Goal: Task Accomplishment & Management: Manage account settings

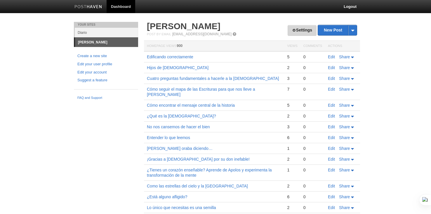
click at [292, 29] on span at bounding box center [294, 30] width 4 height 4
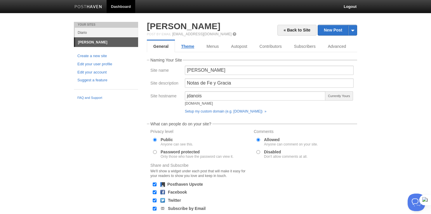
click at [188, 47] on link "Theme" at bounding box center [187, 47] width 25 height 12
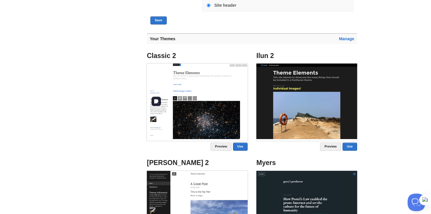
scroll to position [228, 0]
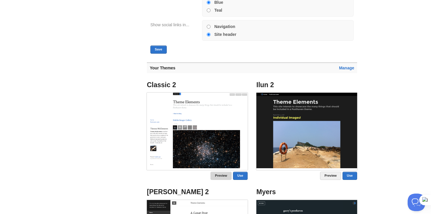
click at [224, 176] on link "Preview" at bounding box center [221, 176] width 21 height 8
click at [242, 175] on link "Use" at bounding box center [240, 176] width 15 height 8
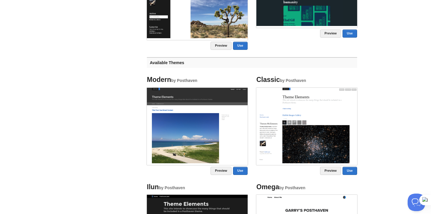
scroll to position [380, 0]
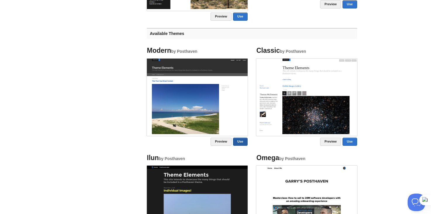
click at [242, 141] on link "Use" at bounding box center [240, 142] width 15 height 8
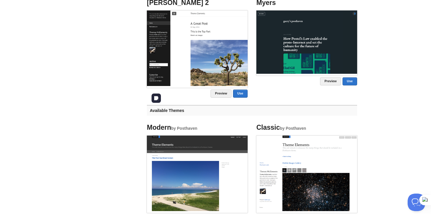
scroll to position [58, 0]
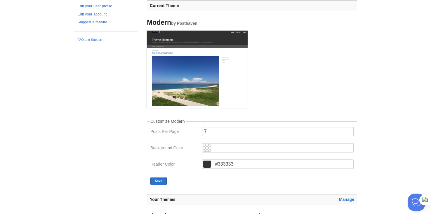
click at [207, 148] on span at bounding box center [207, 148] width 8 height 7
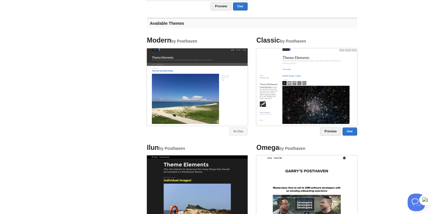
scroll to position [496, 0]
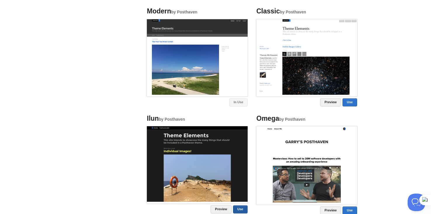
click at [238, 209] on link "Use" at bounding box center [240, 210] width 15 height 8
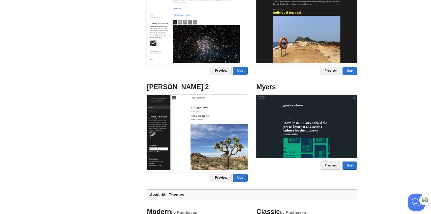
scroll to position [292, 0]
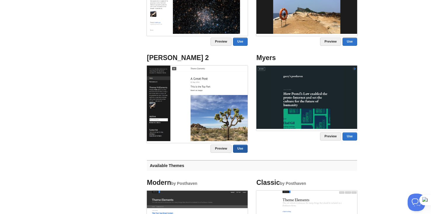
click at [242, 148] on link "Use" at bounding box center [240, 149] width 15 height 8
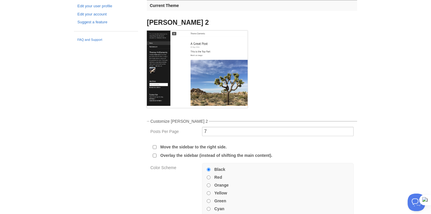
scroll to position [117, 0]
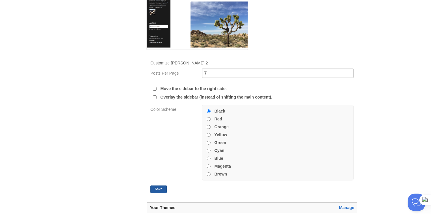
click at [156, 187] on button "Save" at bounding box center [158, 189] width 16 height 8
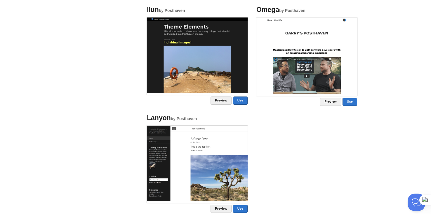
scroll to position [701, 0]
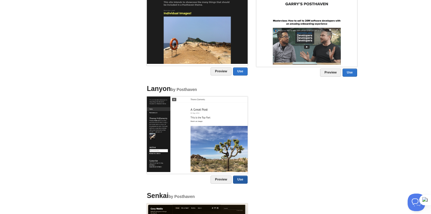
click at [242, 180] on link "Use" at bounding box center [240, 180] width 15 height 8
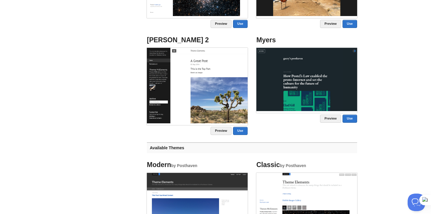
scroll to position [497, 0]
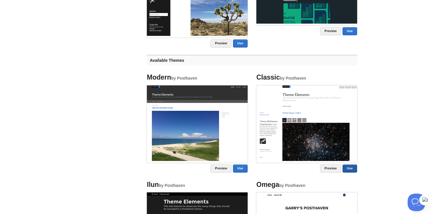
click at [348, 170] on link "Use" at bounding box center [350, 169] width 15 height 8
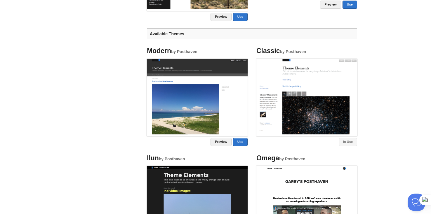
scroll to position [409, 0]
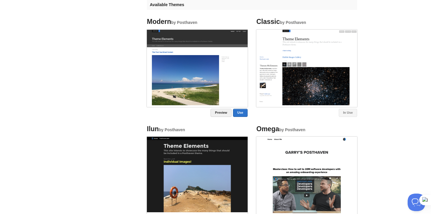
click at [345, 113] on link "In Use" at bounding box center [348, 113] width 18 height 8
click at [316, 64] on img at bounding box center [306, 68] width 101 height 76
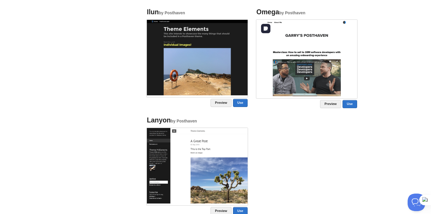
scroll to position [584, 0]
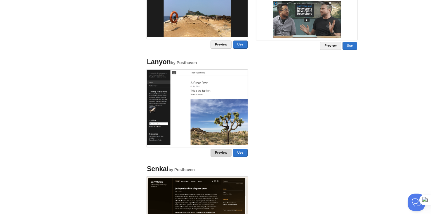
click at [226, 151] on link "Preview" at bounding box center [221, 153] width 21 height 8
click at [218, 151] on link "Preview" at bounding box center [221, 153] width 21 height 8
click at [225, 153] on link "Preview" at bounding box center [221, 153] width 21 height 8
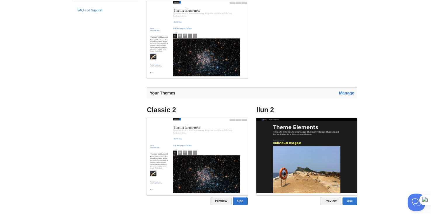
scroll to position [0, 0]
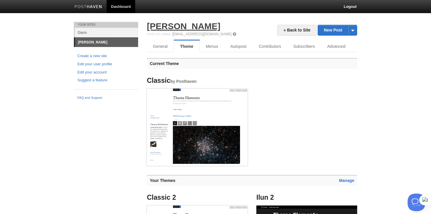
click at [175, 25] on link "[PERSON_NAME]" at bounding box center [184, 26] width 74 height 10
click at [288, 31] on link "« Back to Site" at bounding box center [296, 30] width 39 height 11
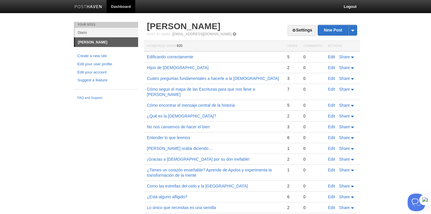
click at [332, 57] on link "Edit" at bounding box center [331, 57] width 7 height 5
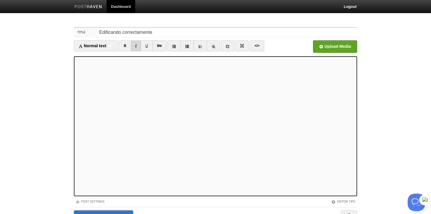
click at [137, 46] on link "I" at bounding box center [136, 45] width 10 height 11
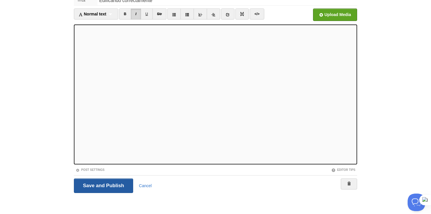
click at [119, 185] on input "Save and Publish" at bounding box center [103, 186] width 59 height 15
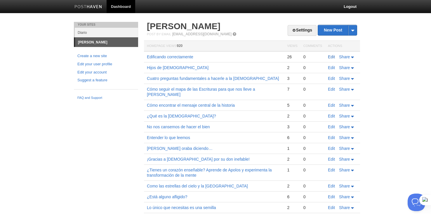
click at [329, 55] on link "Edit" at bounding box center [331, 57] width 7 height 5
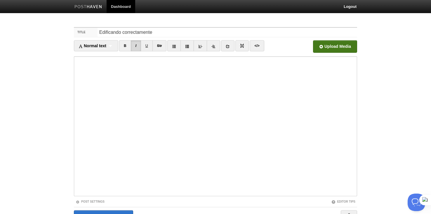
click at [328, 44] on input "file" at bounding box center [159, 48] width 442 height 30
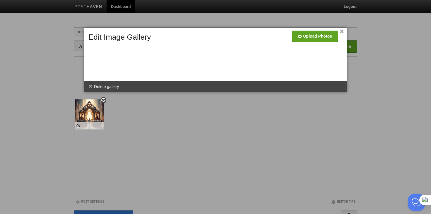
drag, startPoint x: 104, startPoint y: 60, endPoint x: 90, endPoint y: 113, distance: 54.6
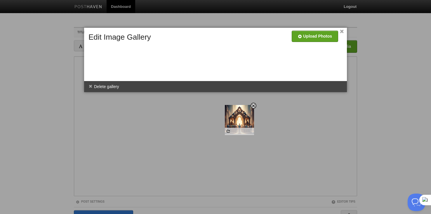
drag, startPoint x: 104, startPoint y: 63, endPoint x: 240, endPoint y: 122, distance: 148.4
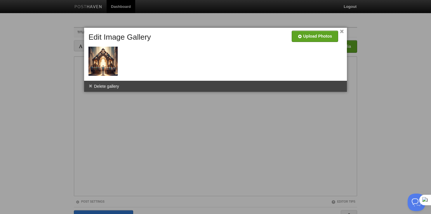
click at [342, 32] on link "×" at bounding box center [342, 31] width 4 height 3
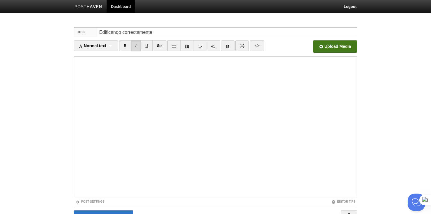
click at [338, 48] on input "file" at bounding box center [159, 48] width 442 height 30
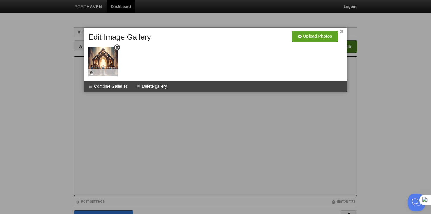
click at [113, 54] on img at bounding box center [103, 61] width 29 height 29
click at [117, 47] on span at bounding box center [117, 48] width 4 height 4
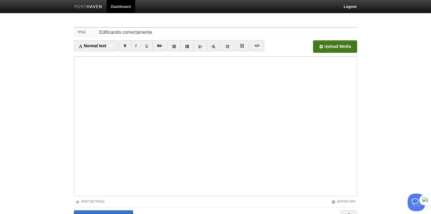
scroll to position [32, 0]
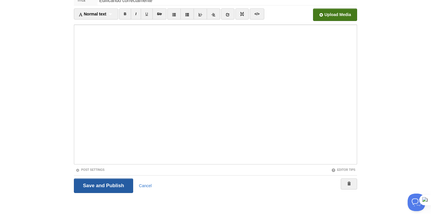
click at [100, 185] on input "Save and Publish" at bounding box center [103, 186] width 59 height 15
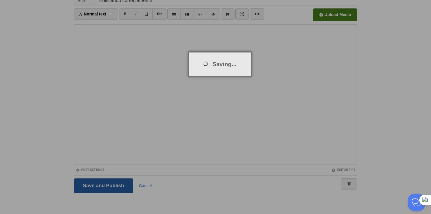
scroll to position [22, 0]
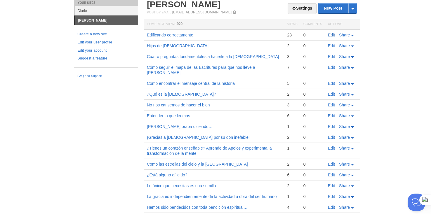
click at [332, 35] on link "Edit" at bounding box center [331, 35] width 7 height 5
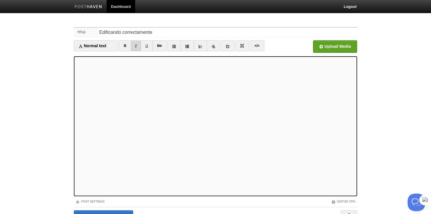
click at [134, 43] on link "I" at bounding box center [136, 45] width 10 height 11
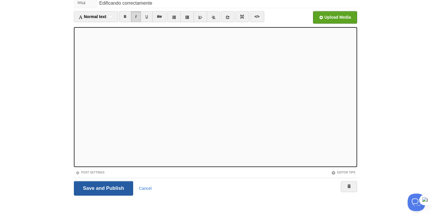
click at [118, 185] on input "Save and Publish" at bounding box center [103, 188] width 59 height 15
